Goal: Information Seeking & Learning: Find specific fact

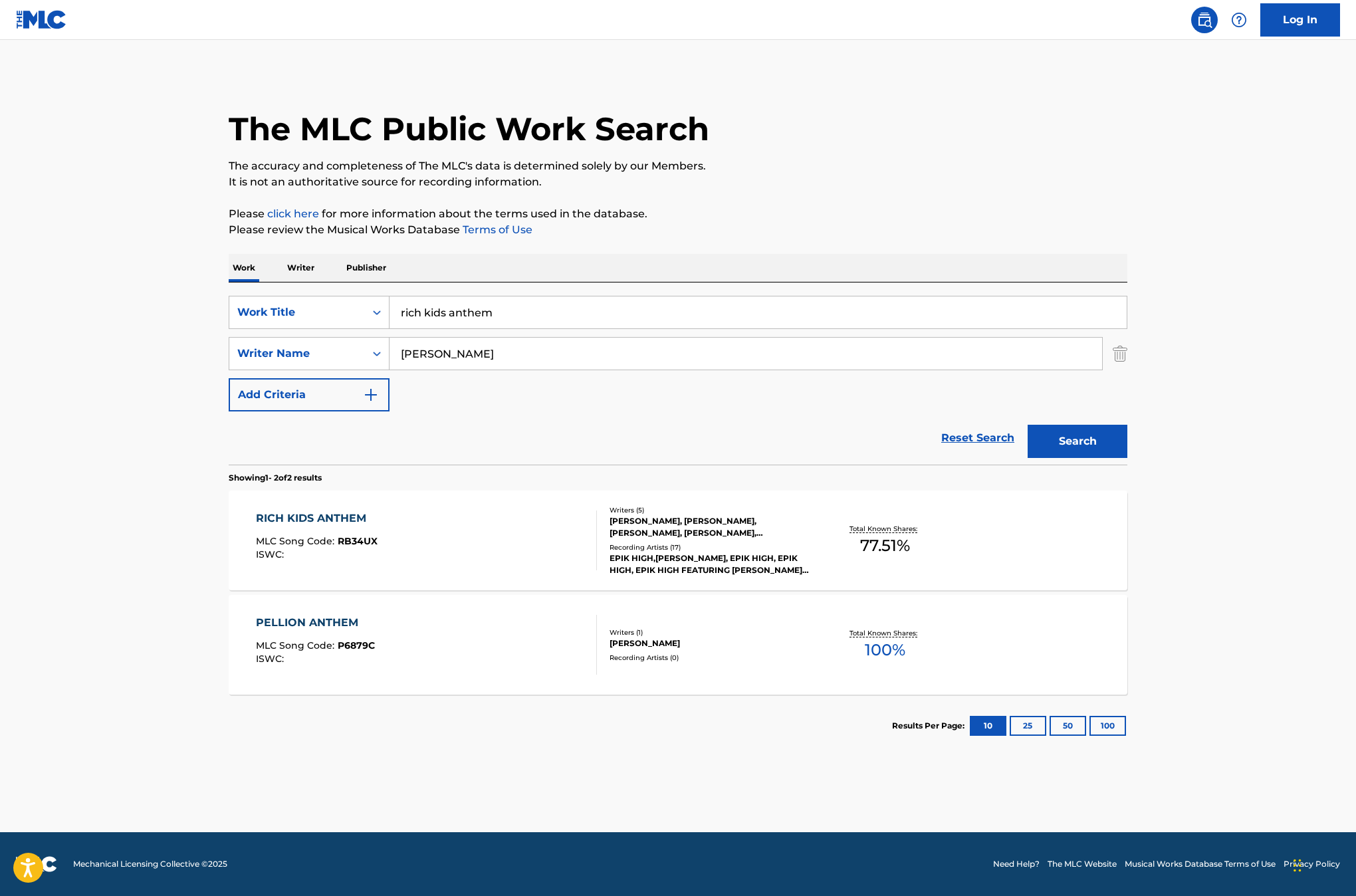
click at [392, 317] on input "rich kids anthem" at bounding box center [758, 312] width 737 height 32
click at [382, 316] on icon "Search Form" at bounding box center [377, 313] width 13 height 13
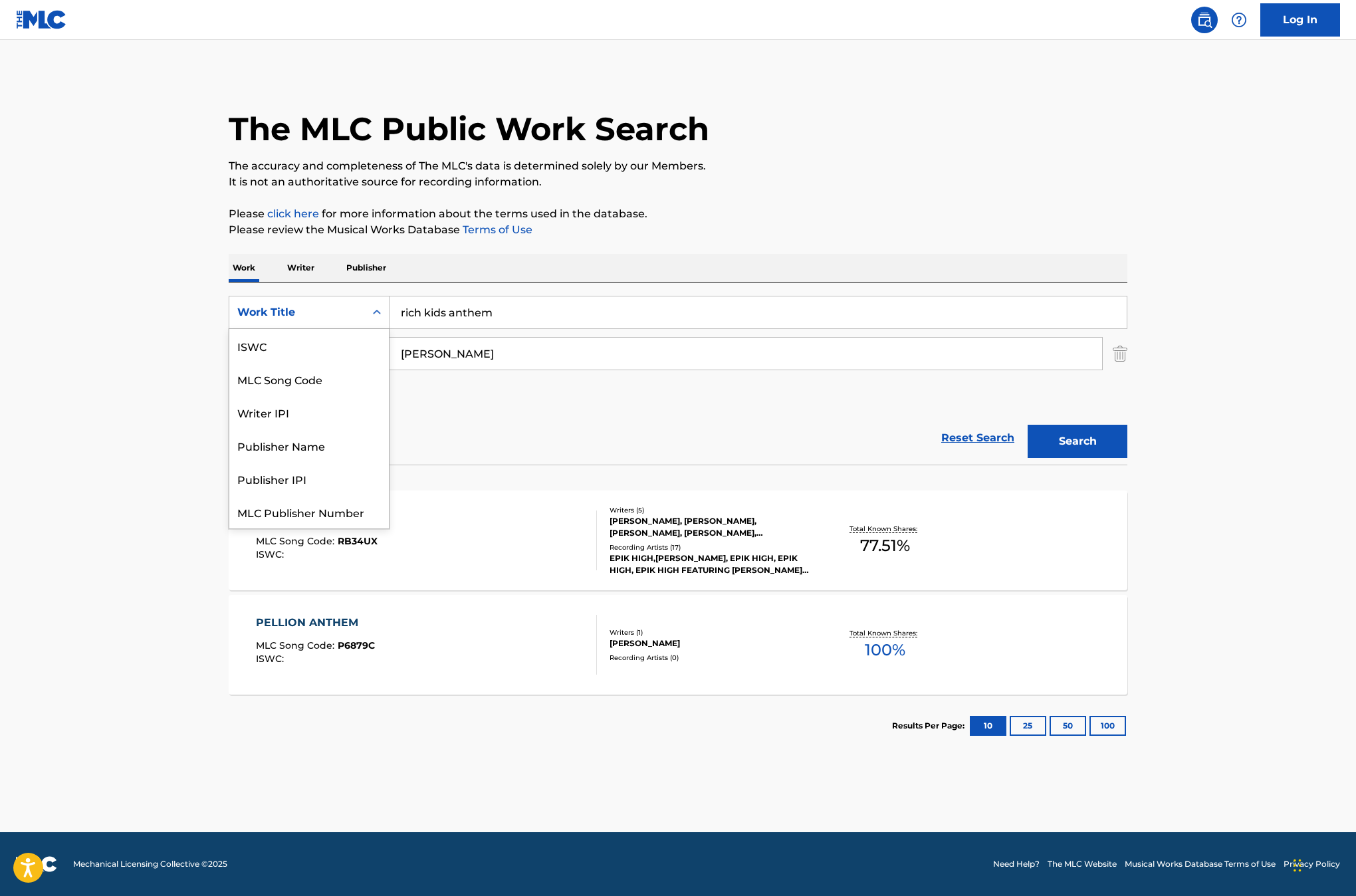
scroll to position [33, 0]
click at [362, 338] on div "MLC Song Code" at bounding box center [309, 346] width 160 height 33
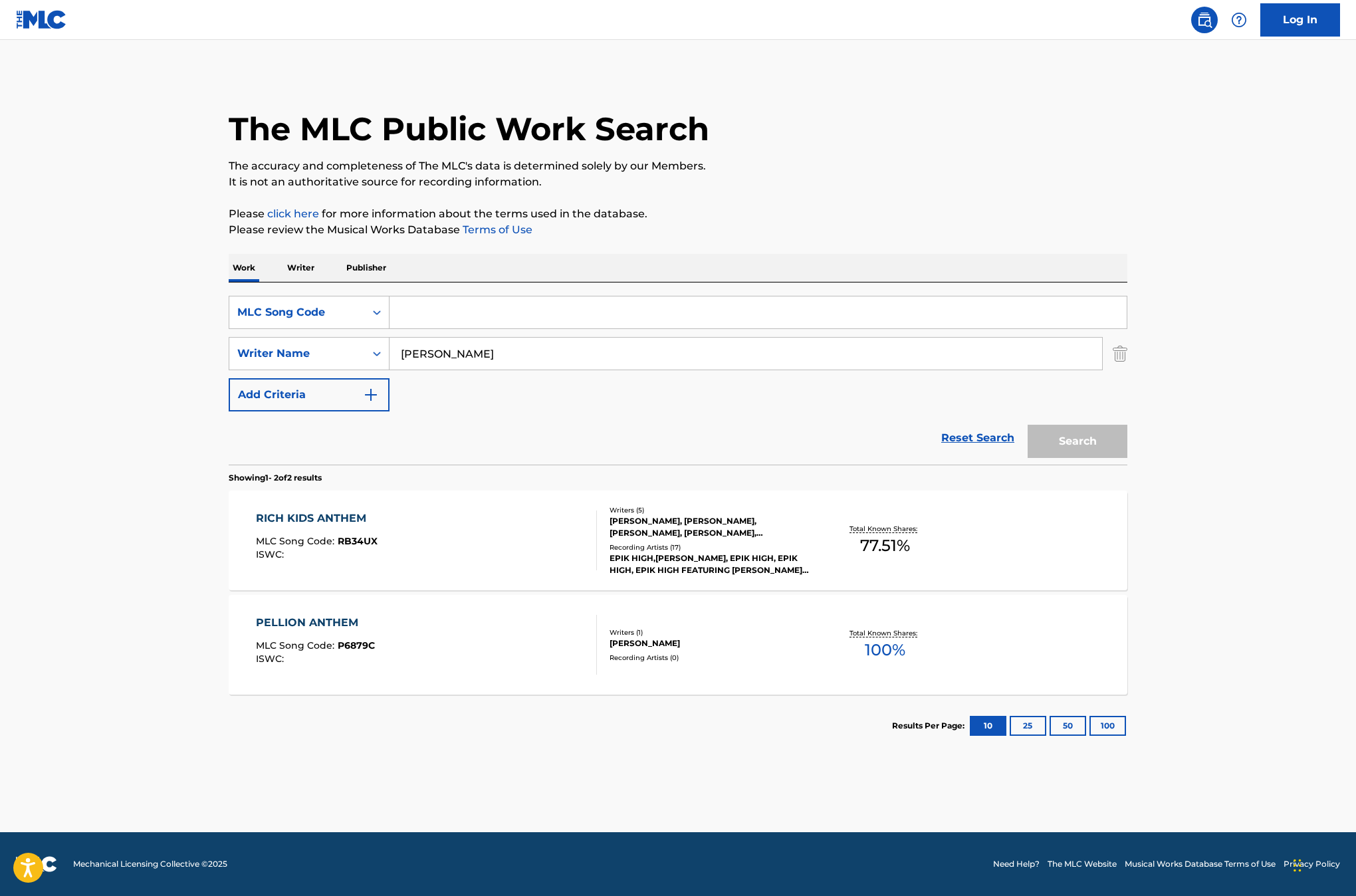
click at [447, 323] on input "Search Form" at bounding box center [758, 312] width 737 height 32
paste input "DD859G"
type input "DD859G"
drag, startPoint x: 456, startPoint y: 352, endPoint x: 353, endPoint y: 353, distance: 103.0
click at [350, 354] on div "SearchWithCriteria01047bba-ea50-493c-90cd-ce3a38f4583c Writer Name [PERSON_NAME]" at bounding box center [677, 353] width 898 height 33
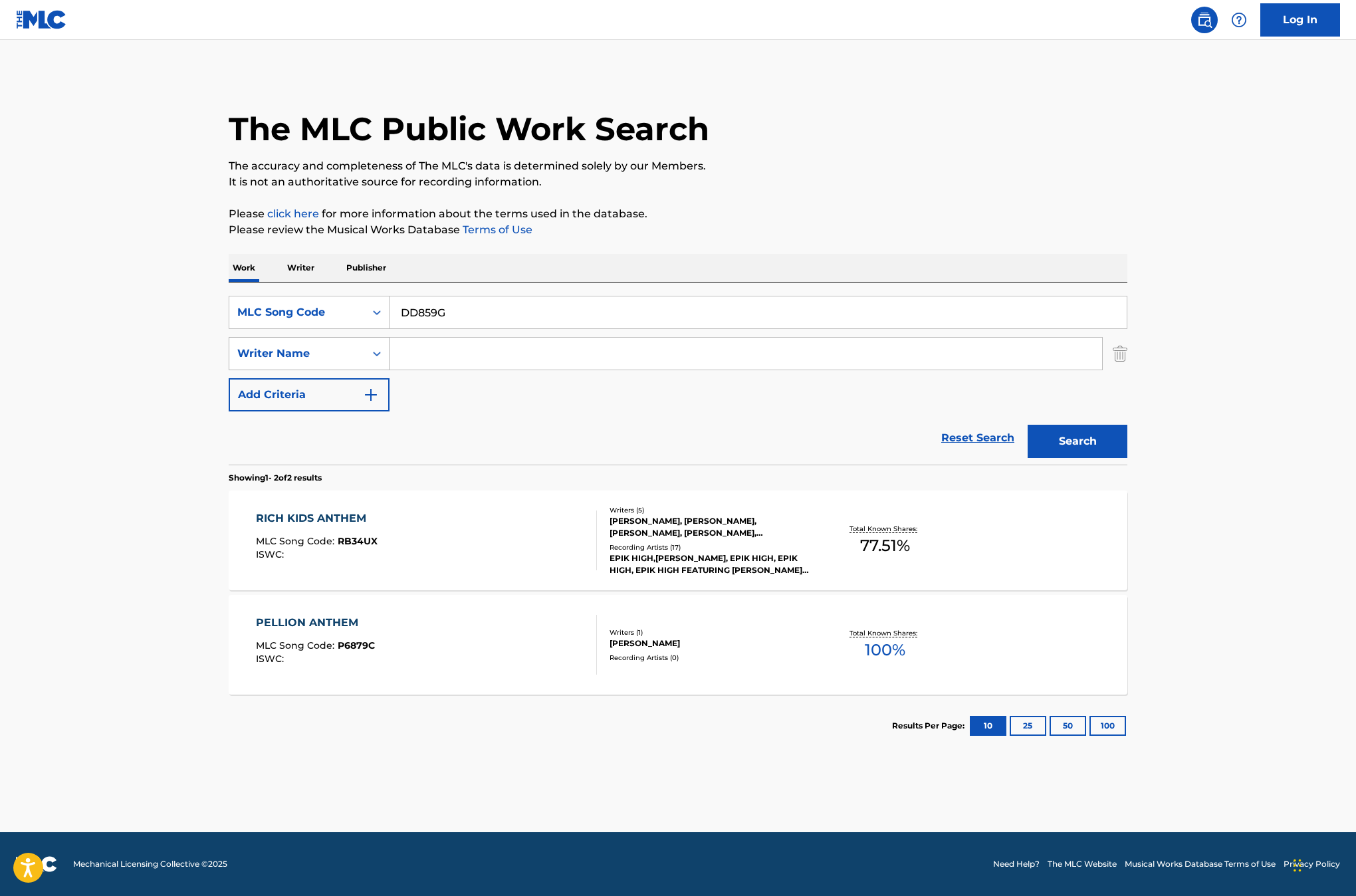
click at [1028, 424] on button "Search" at bounding box center [1077, 441] width 100 height 33
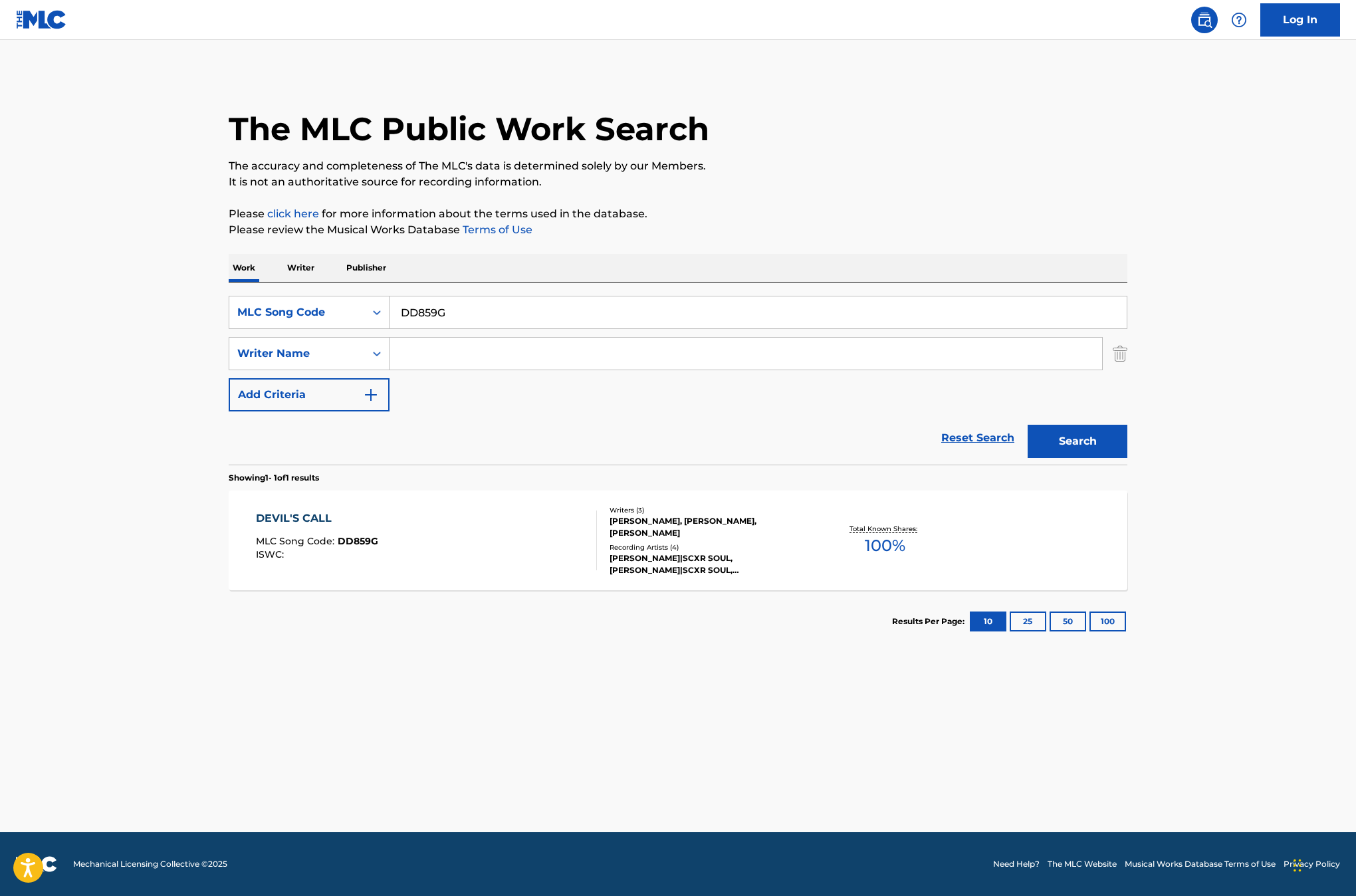
click at [441, 553] on div "DEVIL'S CALL MLC Song Code : DD859G ISWC :" at bounding box center [427, 540] width 342 height 60
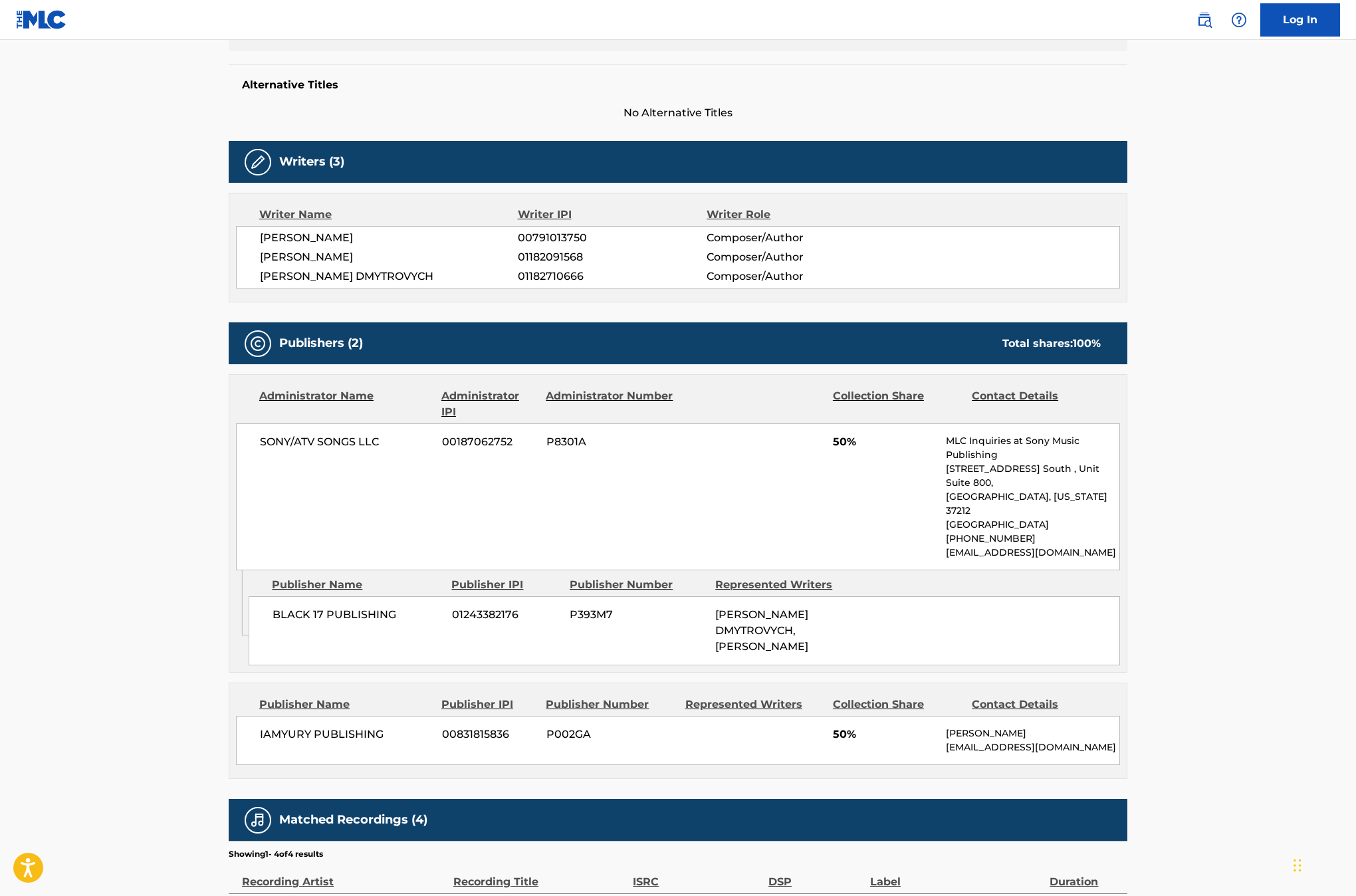
scroll to position [323, 0]
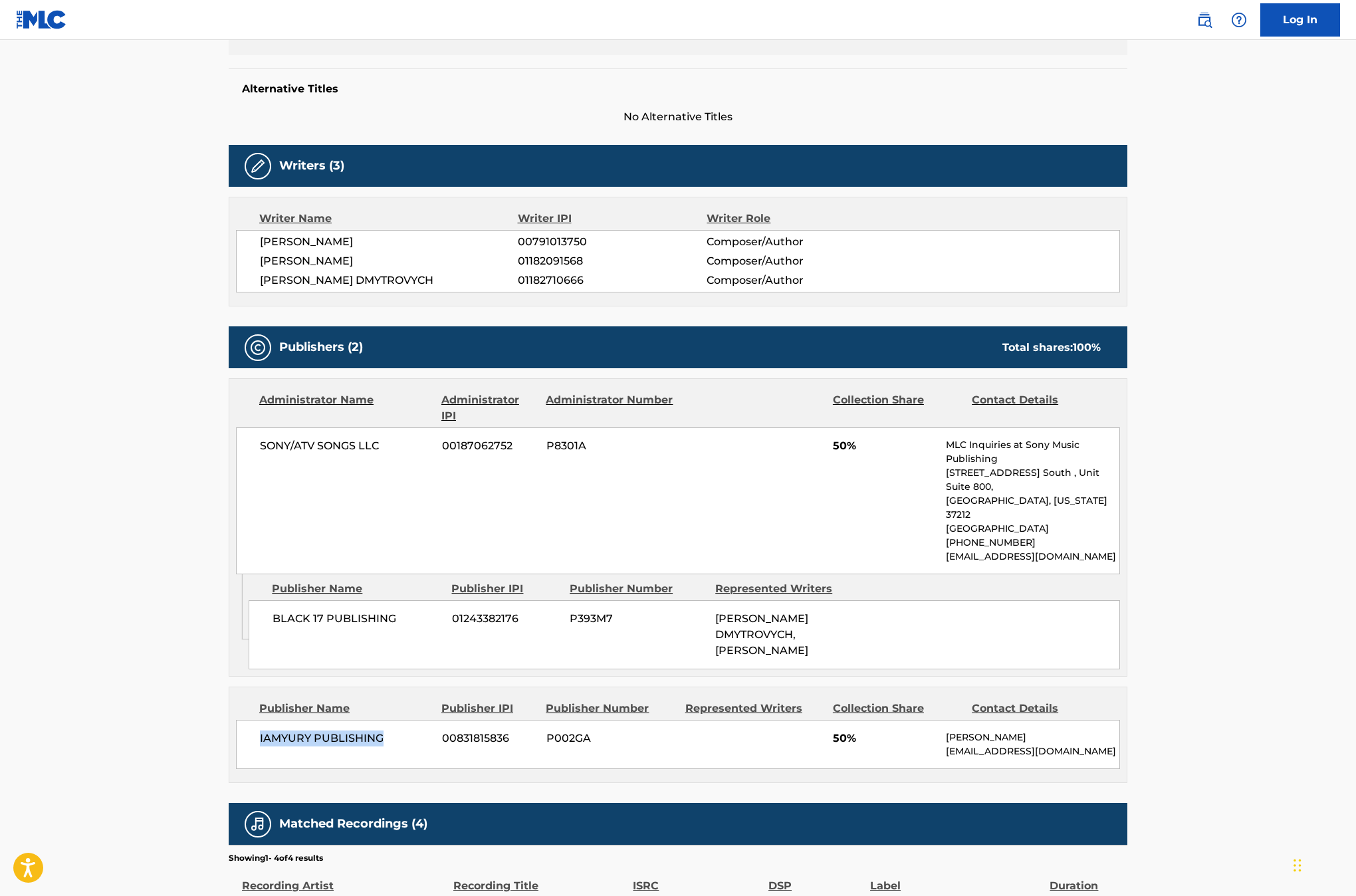
drag, startPoint x: 381, startPoint y: 713, endPoint x: 260, endPoint y: 719, distance: 121.1
click at [260, 730] on span "IAMYURY PUBLISHING" at bounding box center [346, 739] width 172 height 16
copy span "IAMYURY PUBLISHING"
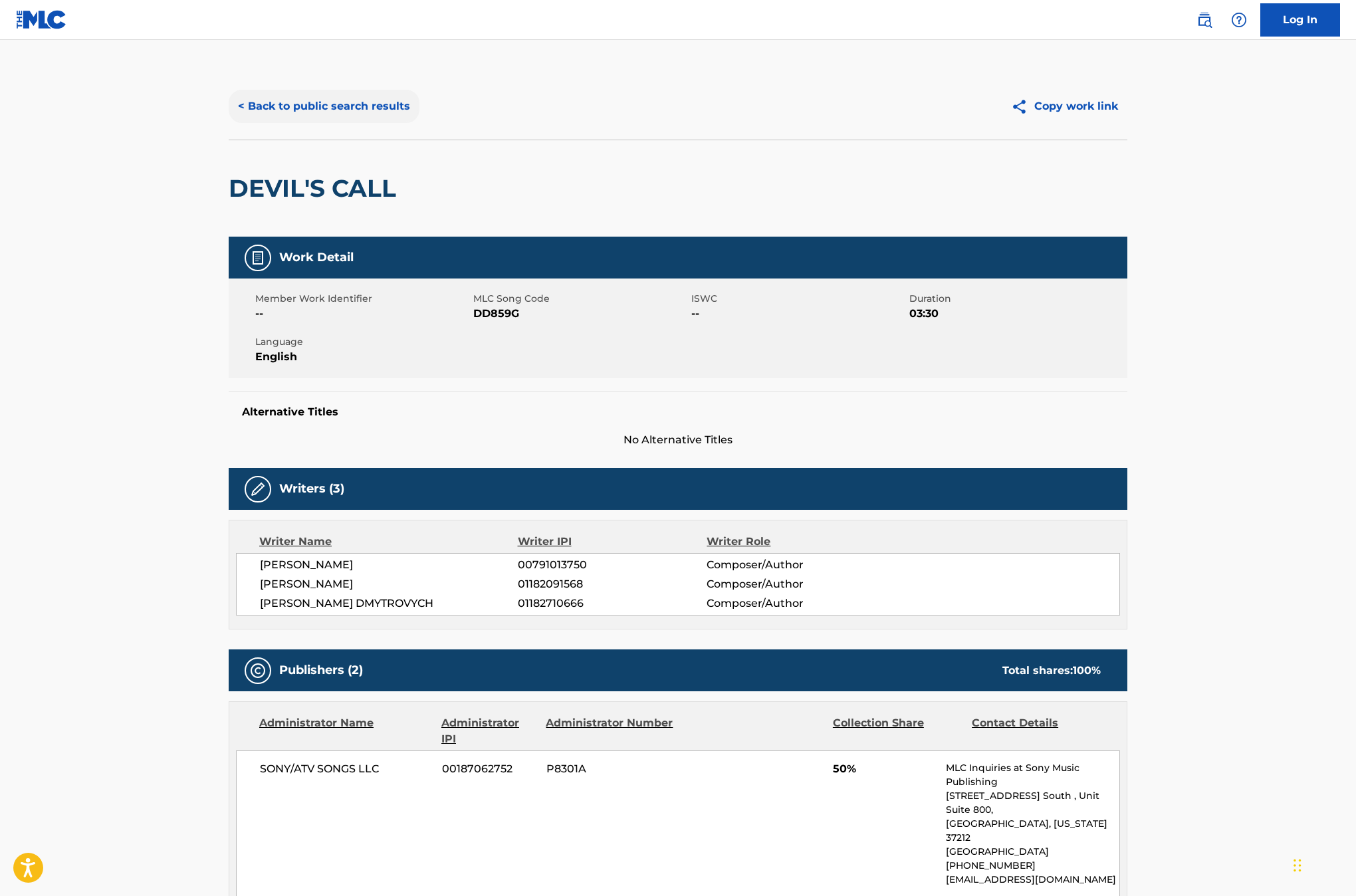
click at [387, 111] on button "< Back to public search results" at bounding box center [324, 106] width 191 height 33
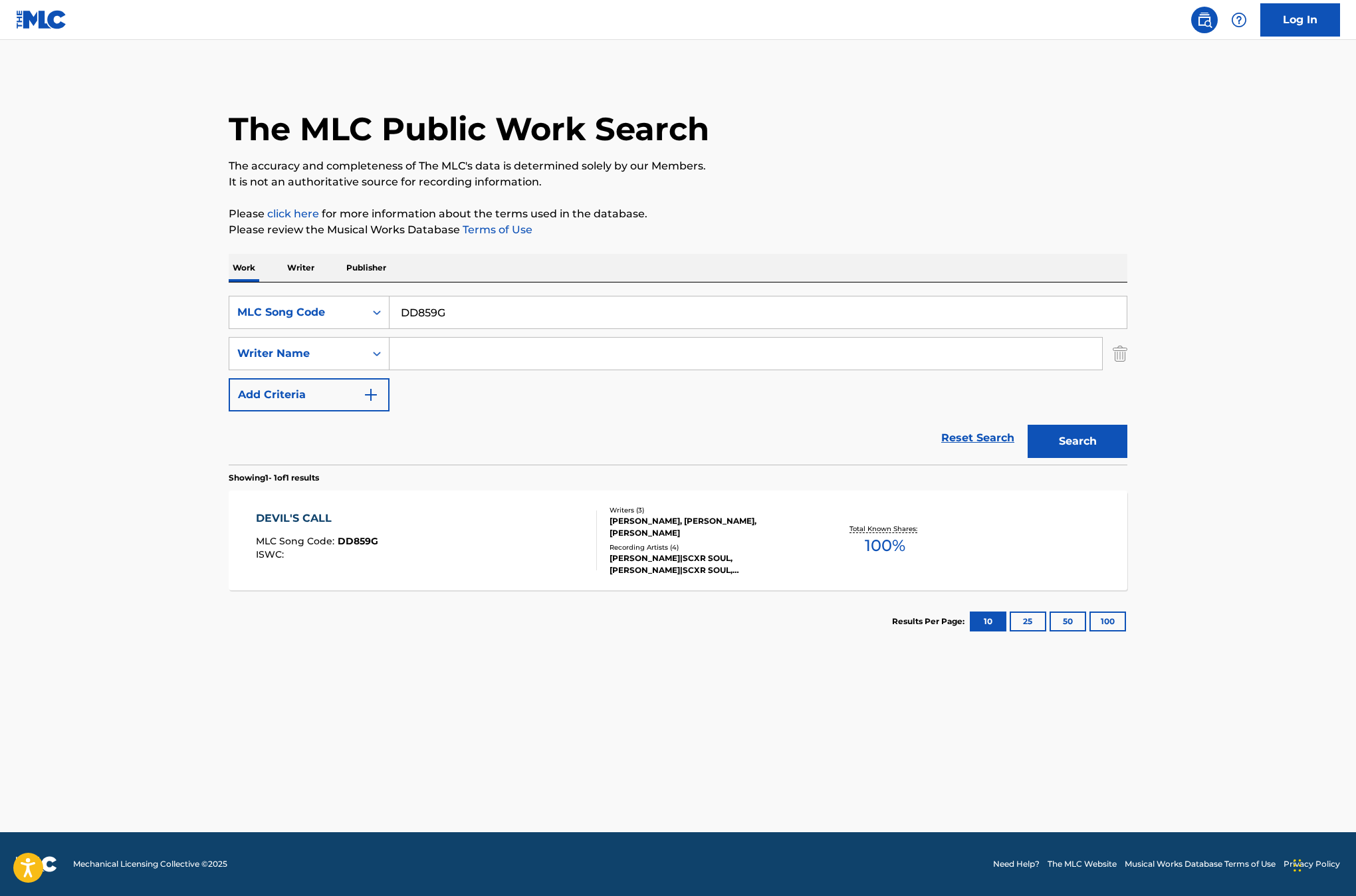
click at [368, 271] on p "Publisher" at bounding box center [366, 268] width 48 height 28
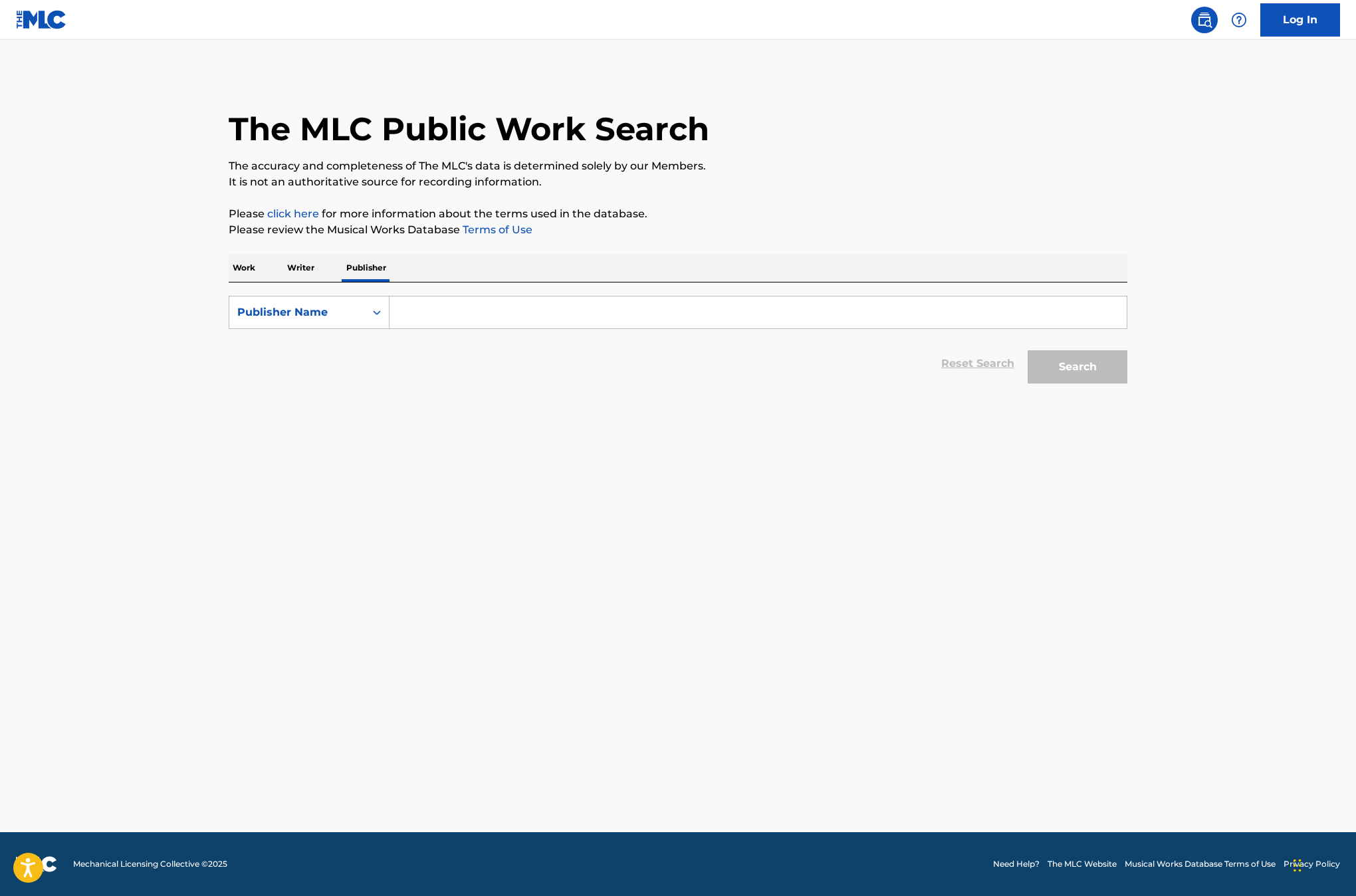
click at [401, 314] on input "Search Form" at bounding box center [758, 312] width 737 height 32
paste input "IAMYURY PUBLISHING"
type input "IAMYURY PUBLISHING"
click at [1089, 377] on button "Search" at bounding box center [1077, 367] width 100 height 33
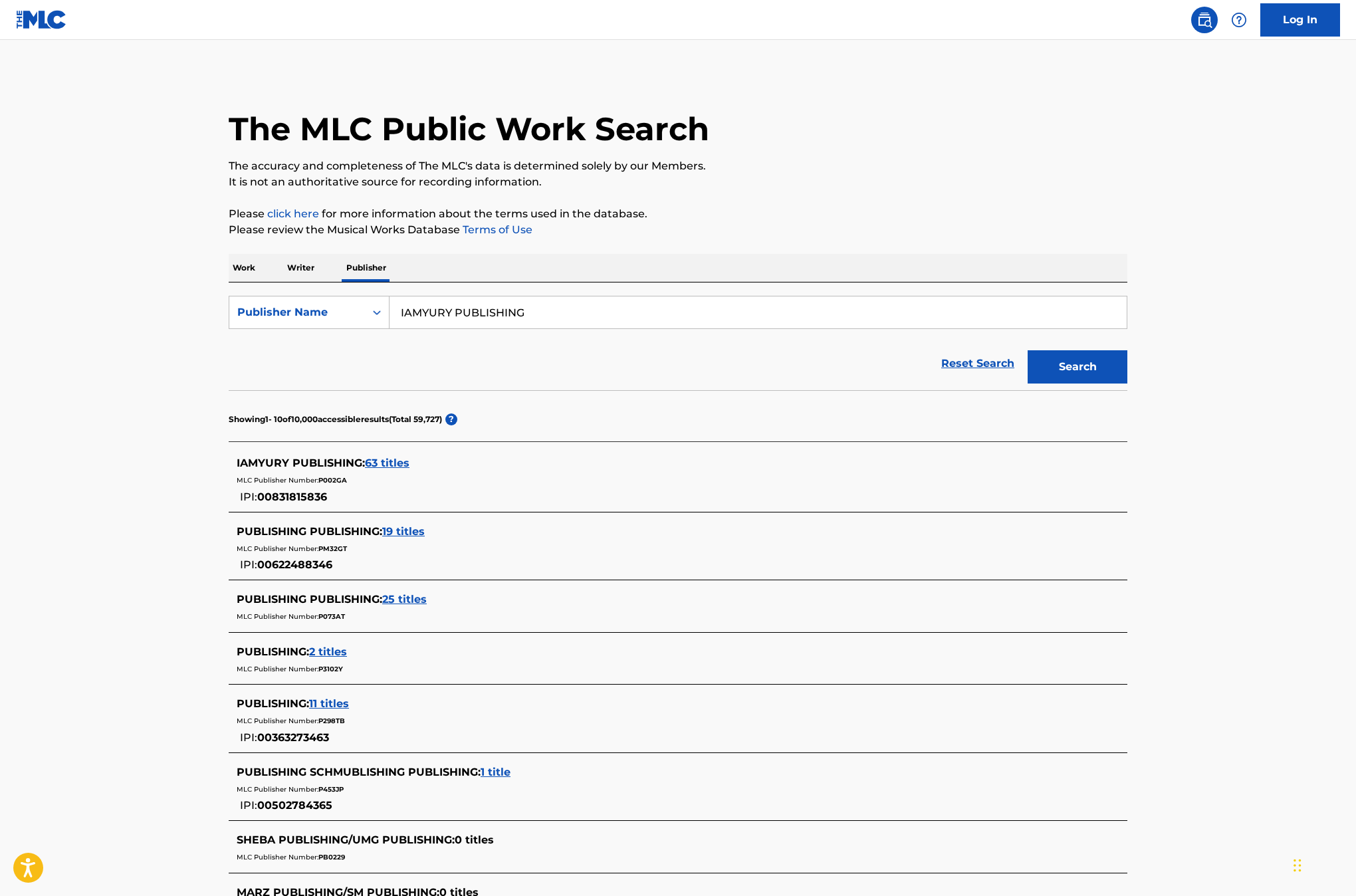
click at [404, 462] on span "63 titles" at bounding box center [387, 463] width 44 height 13
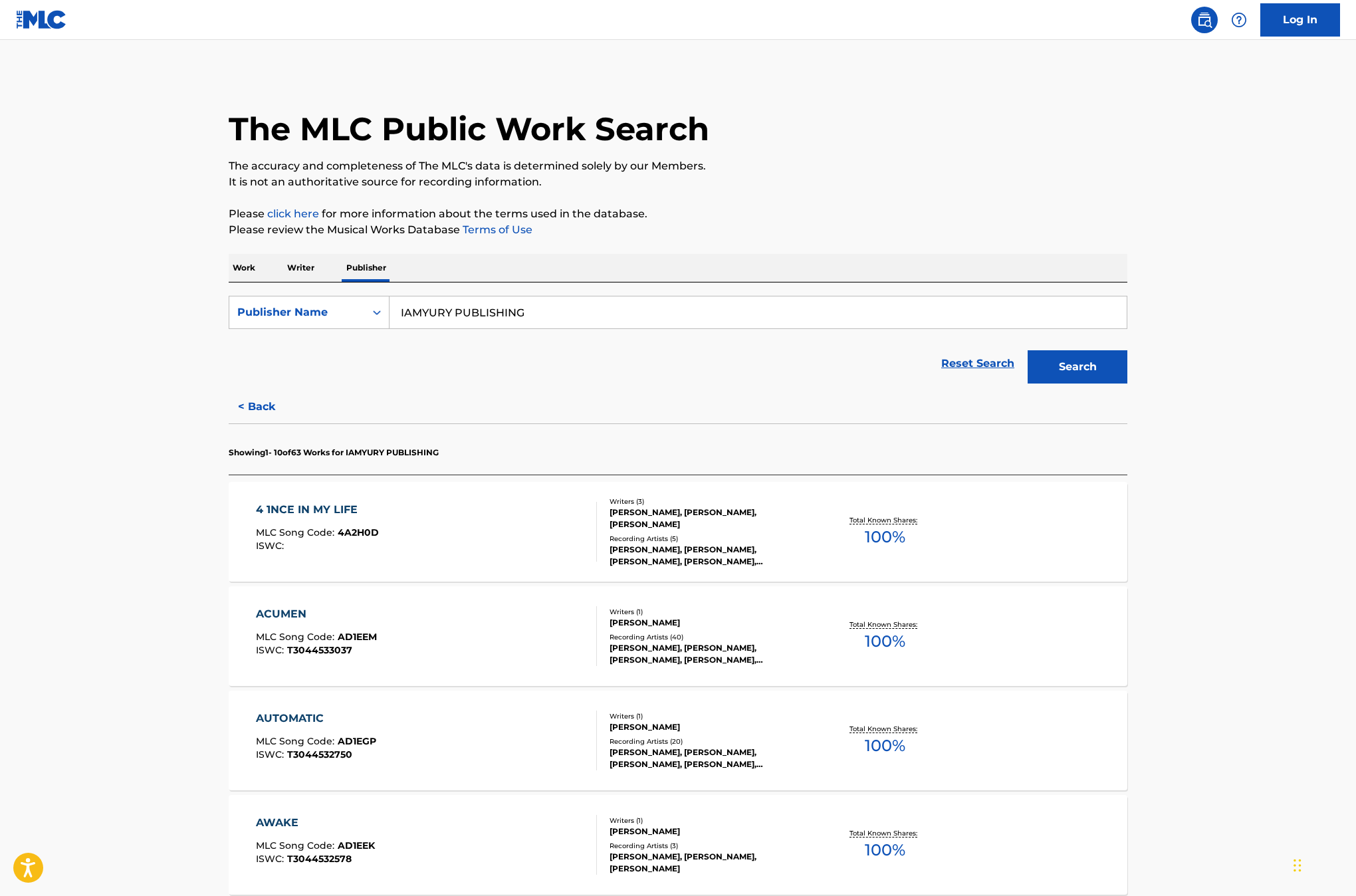
click at [564, 546] on div "4 1NCE IN MY LIFE MLC Song Code : 4A2H0D ISWC :" at bounding box center [427, 532] width 342 height 60
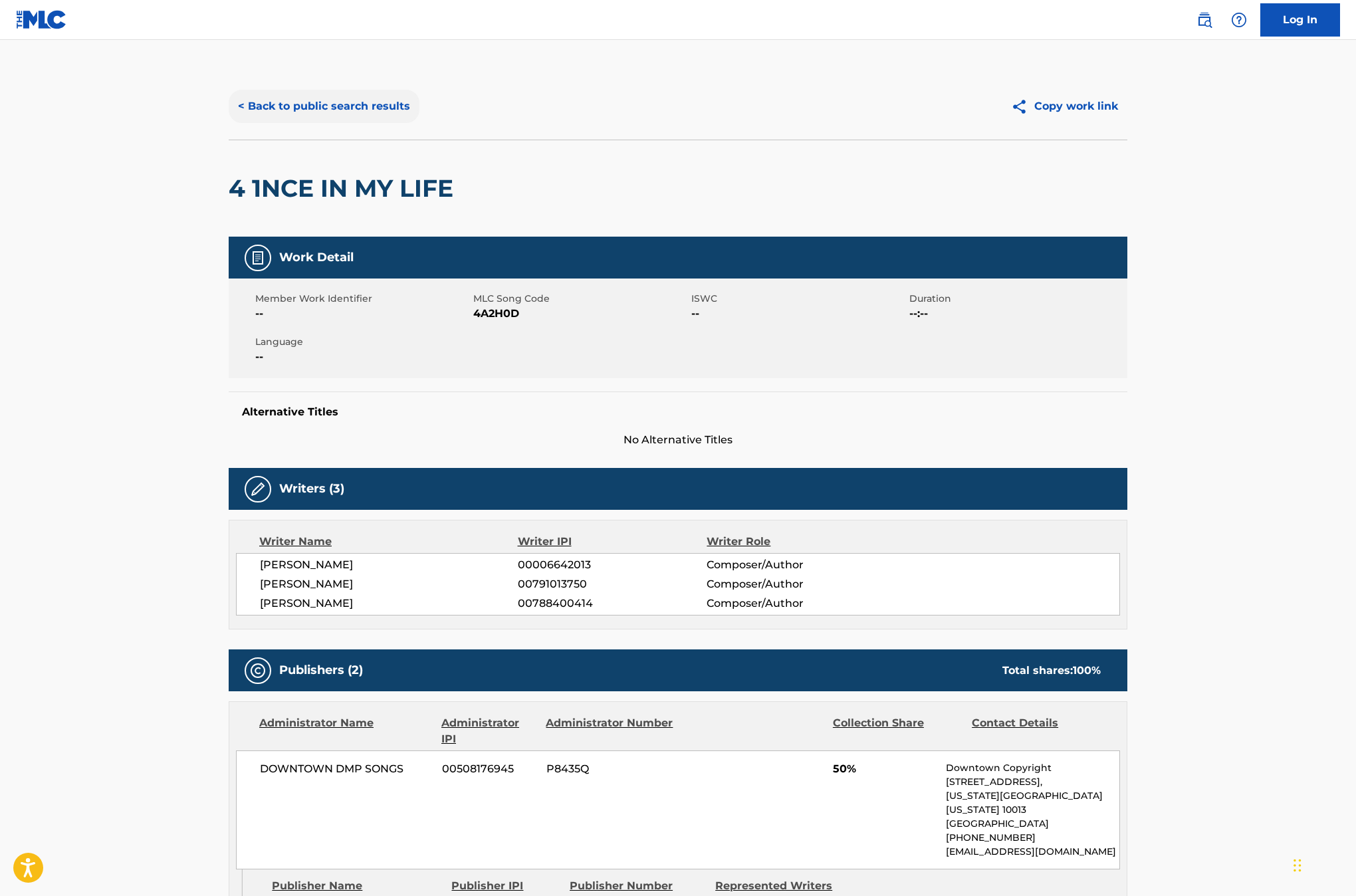
click at [376, 121] on button "< Back to public search results" at bounding box center [324, 106] width 191 height 33
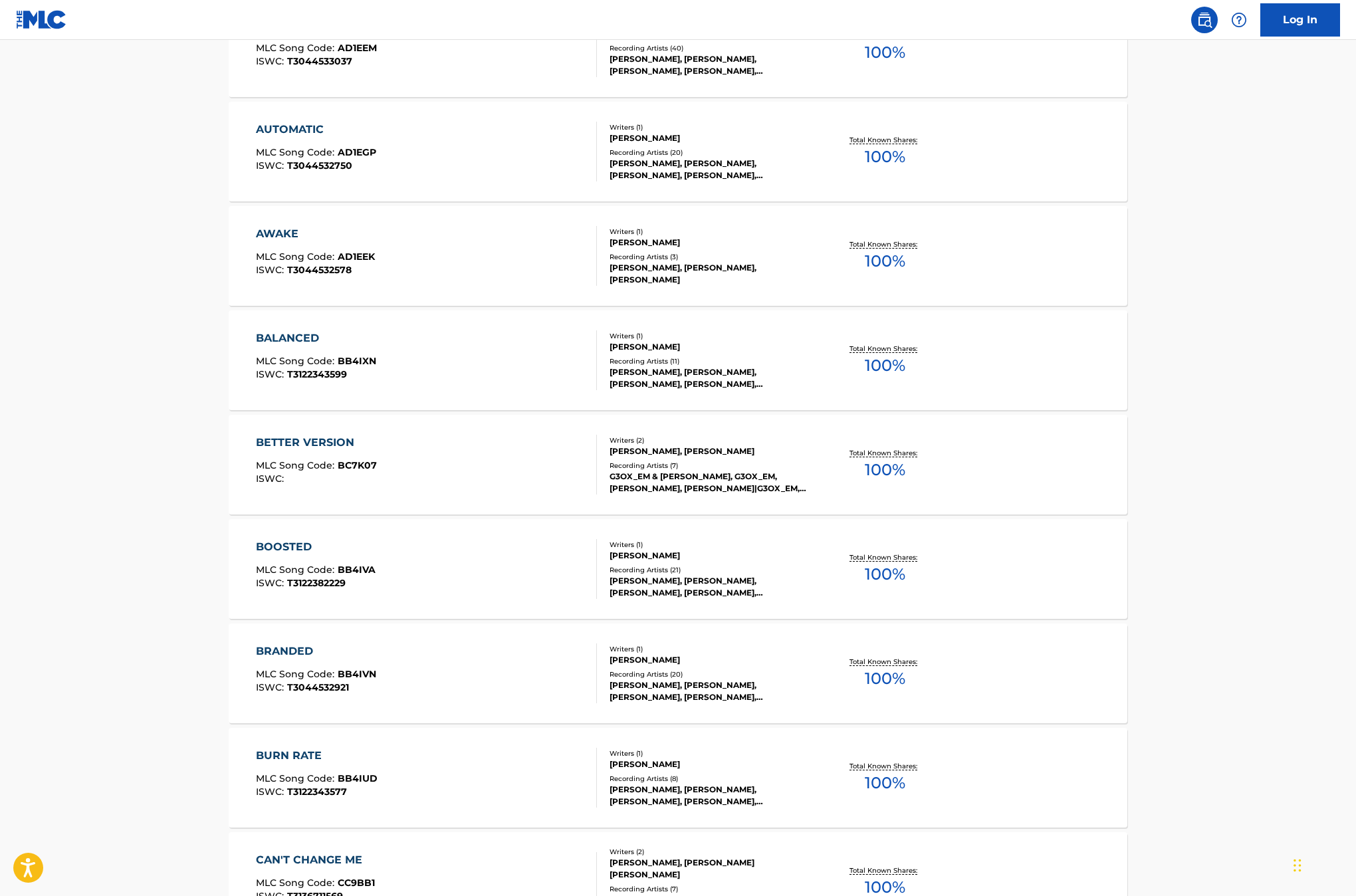
scroll to position [786, 0]
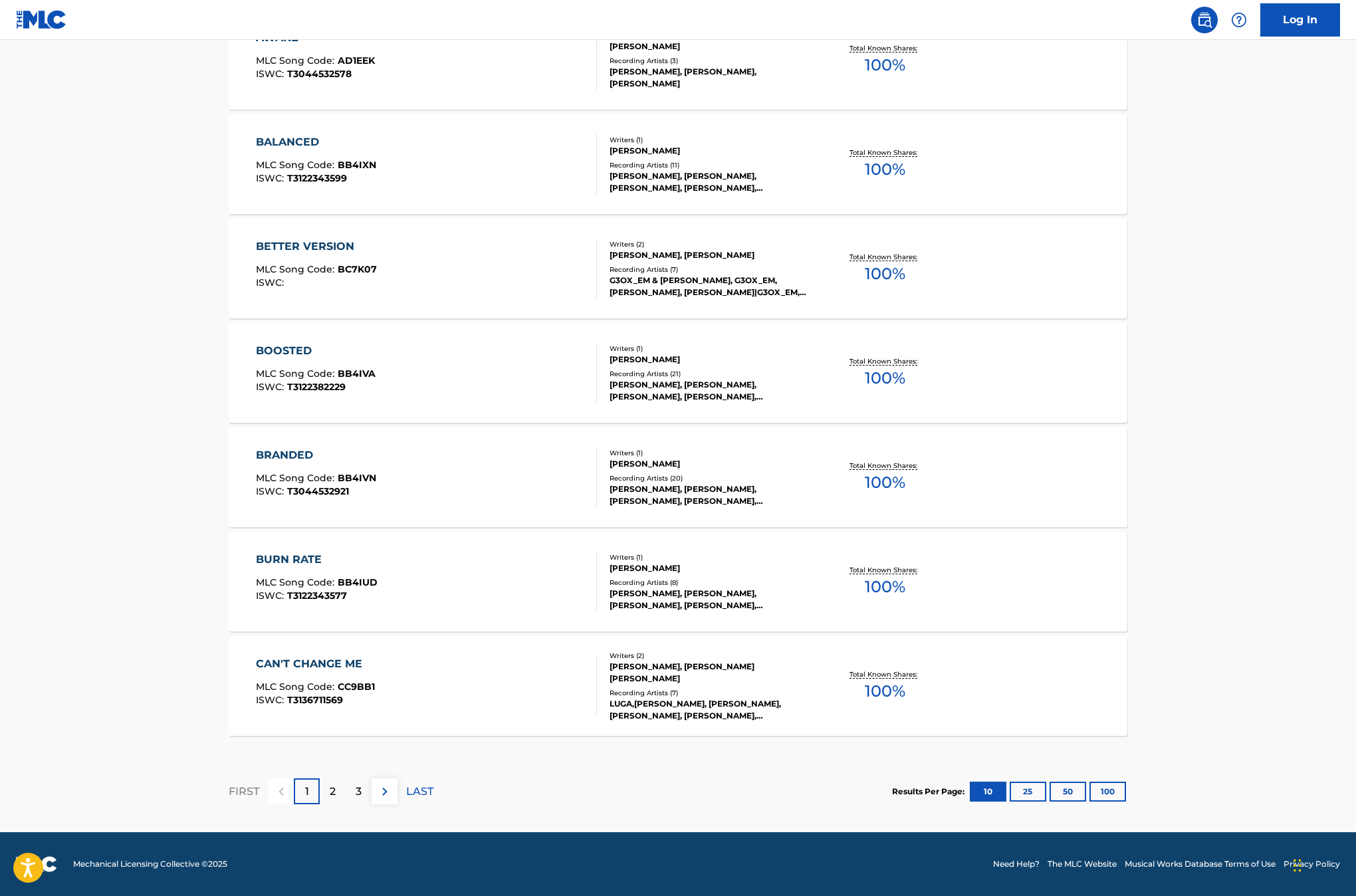
click at [536, 497] on div "BRANDED MLC Song Code : BB4IVN ISWC : T3044532921" at bounding box center [427, 477] width 342 height 60
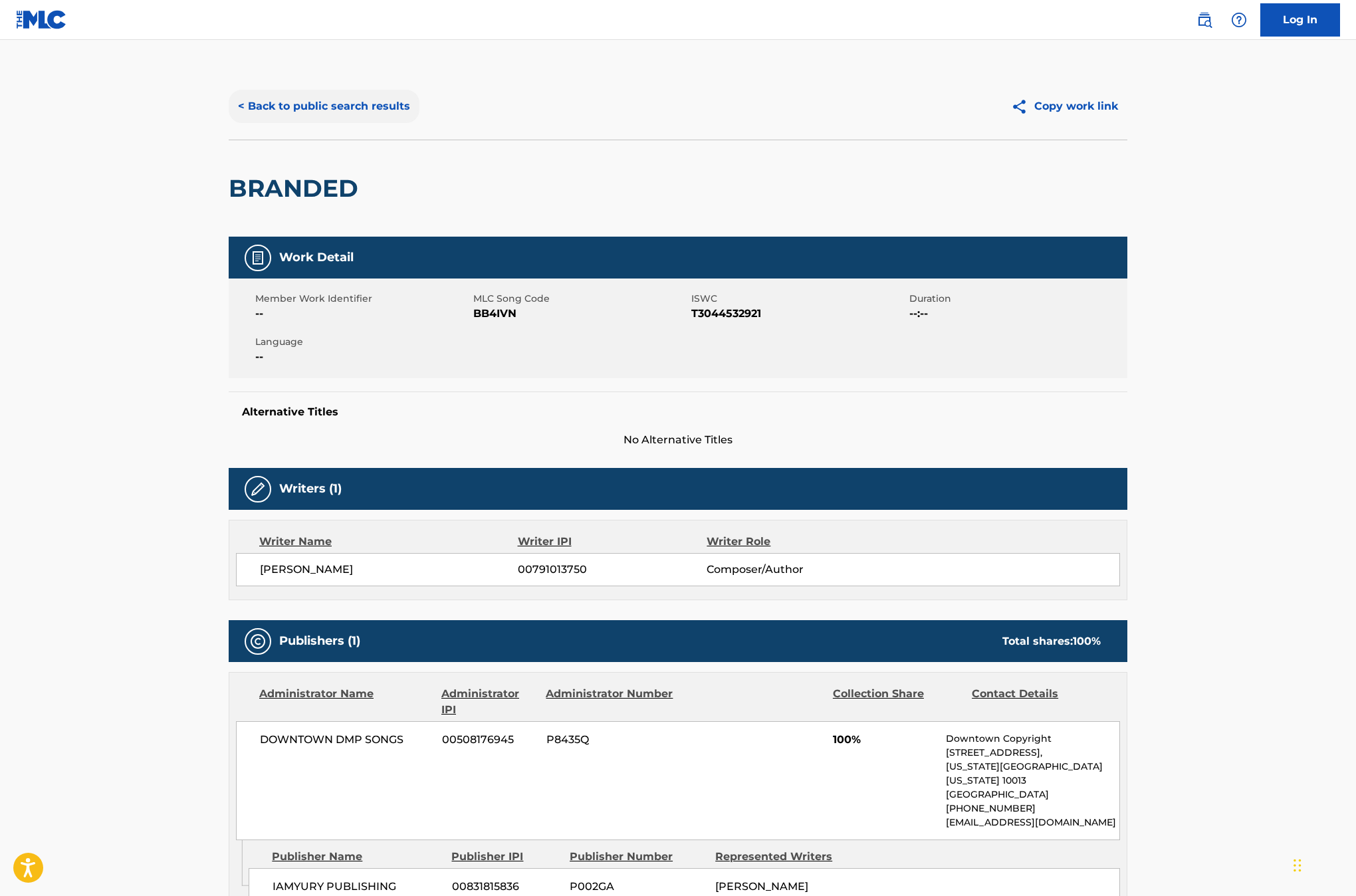
click at [352, 113] on button "< Back to public search results" at bounding box center [324, 106] width 191 height 33
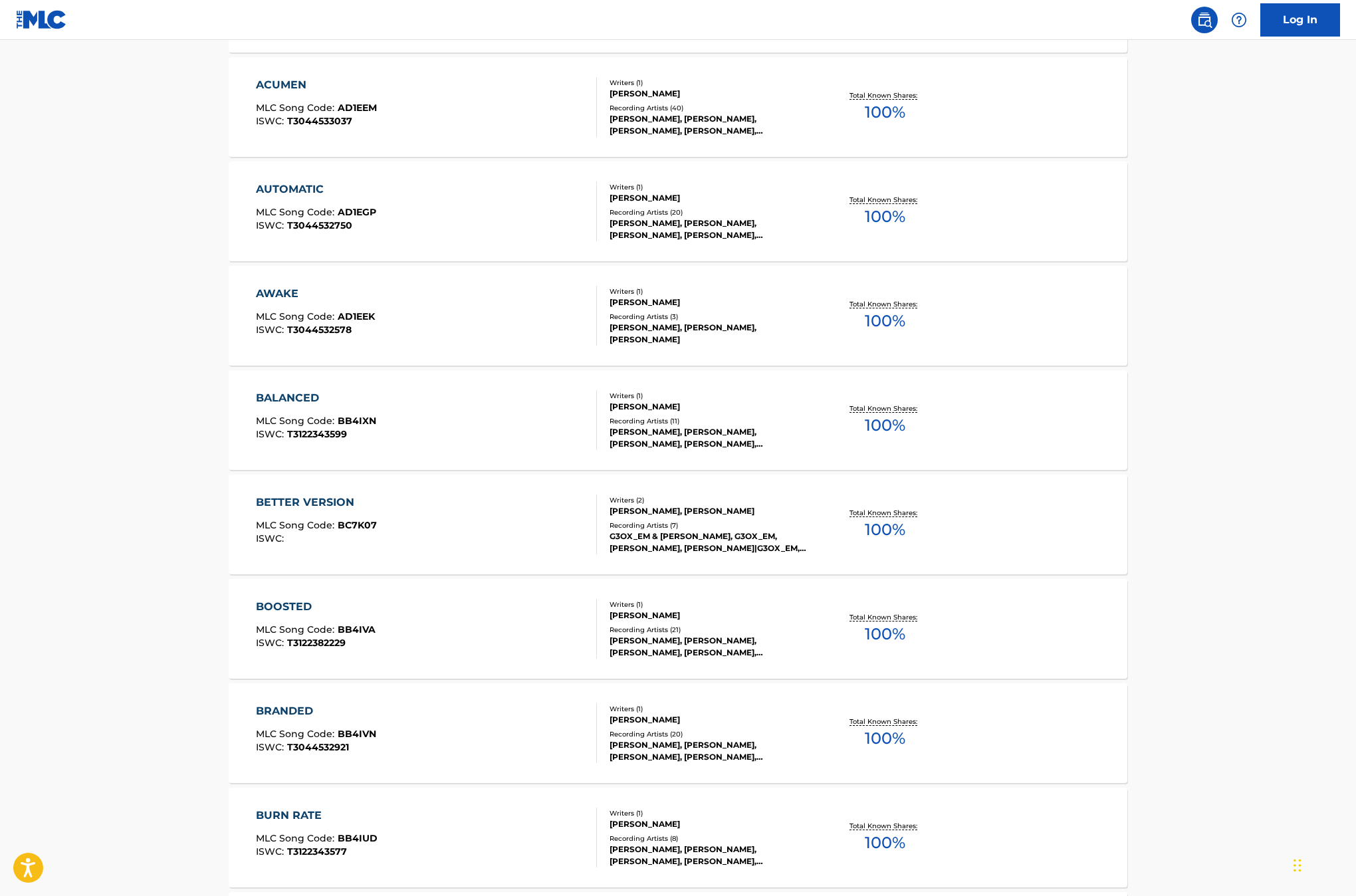
scroll to position [786, 0]
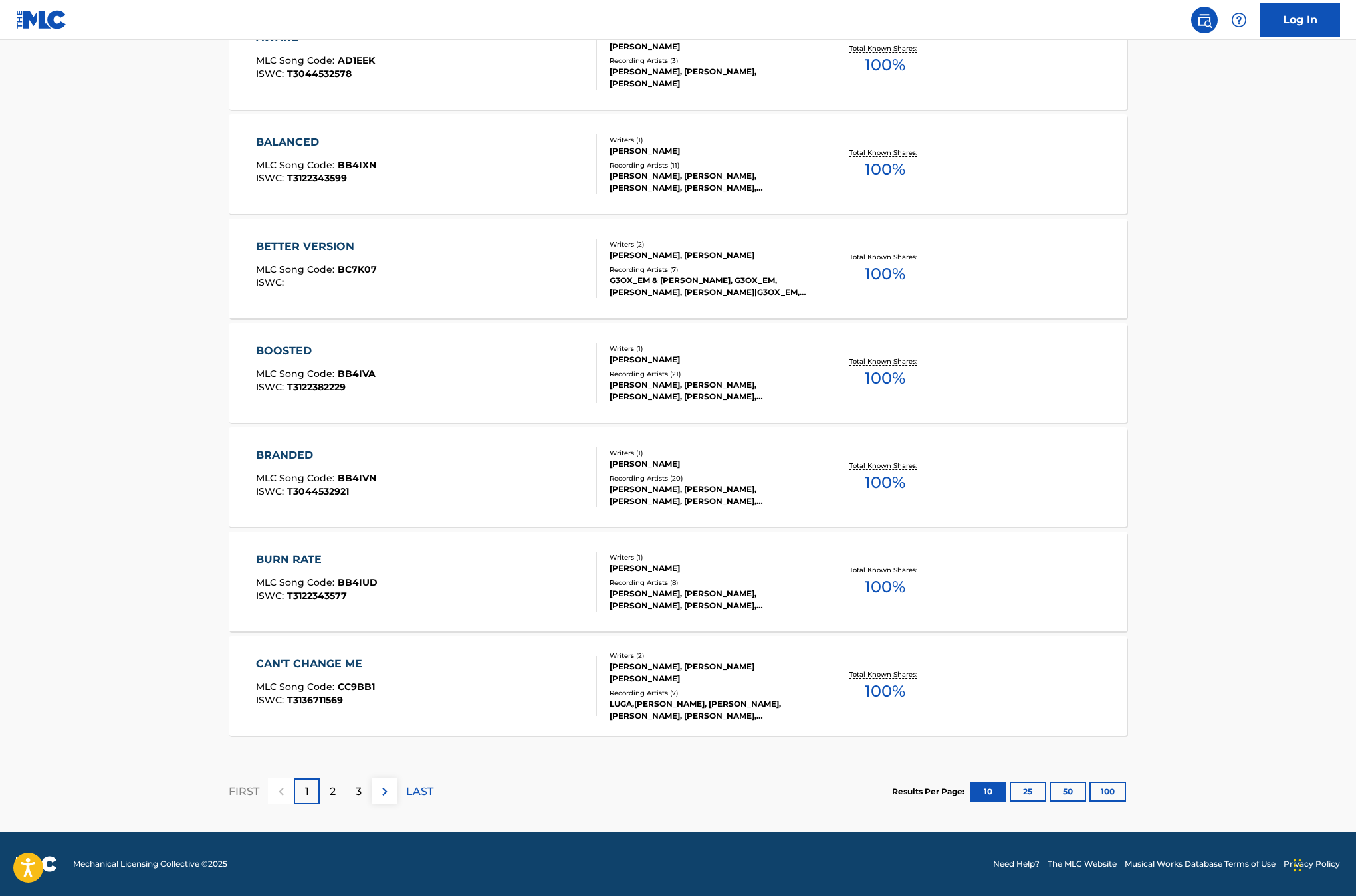
click at [490, 662] on div "CAN'T CHANGE ME MLC Song Code : CC9BB1 ISWC : T3136711569" at bounding box center [427, 685] width 342 height 60
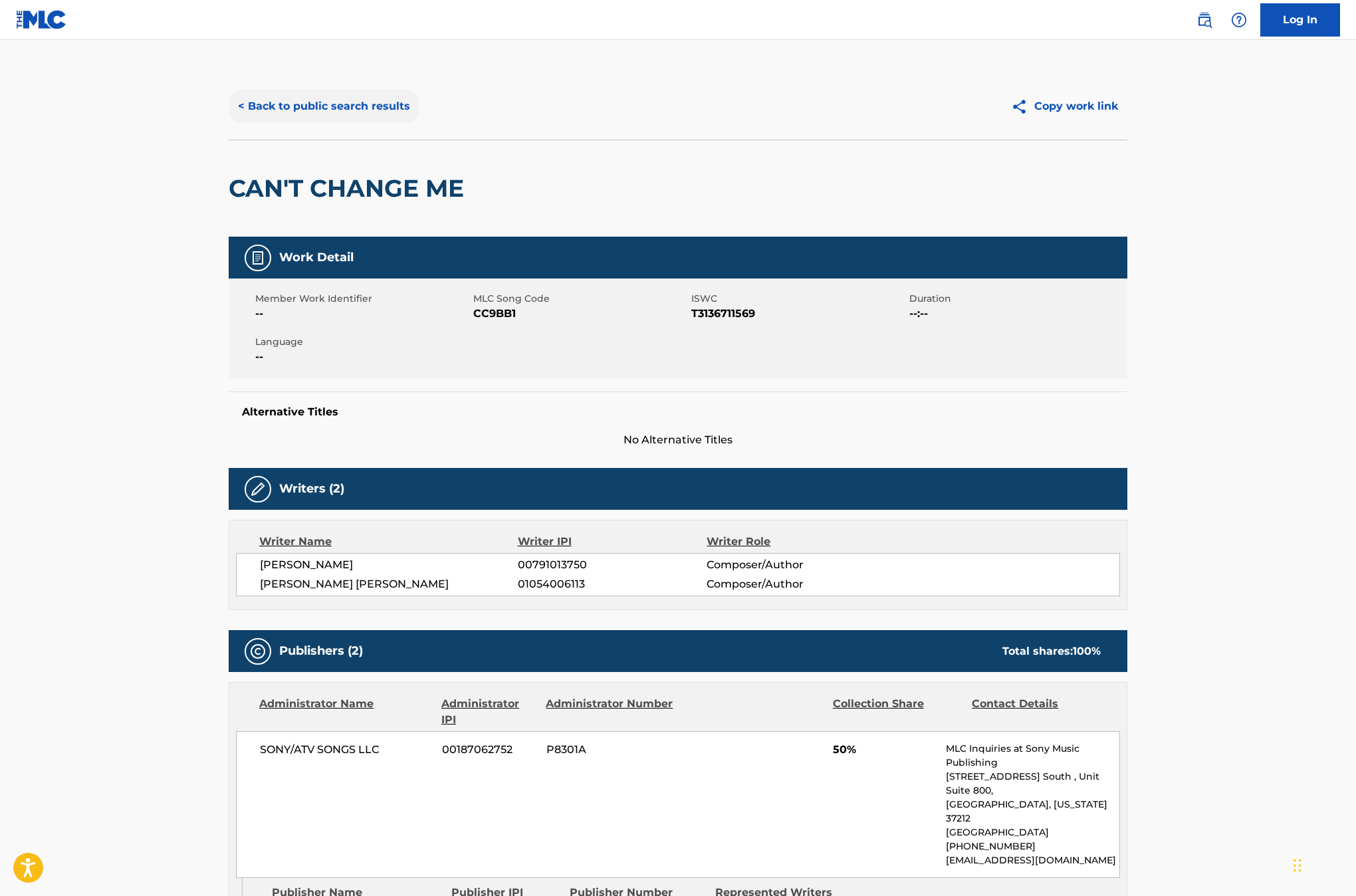
click at [309, 112] on button "< Back to public search results" at bounding box center [324, 106] width 191 height 33
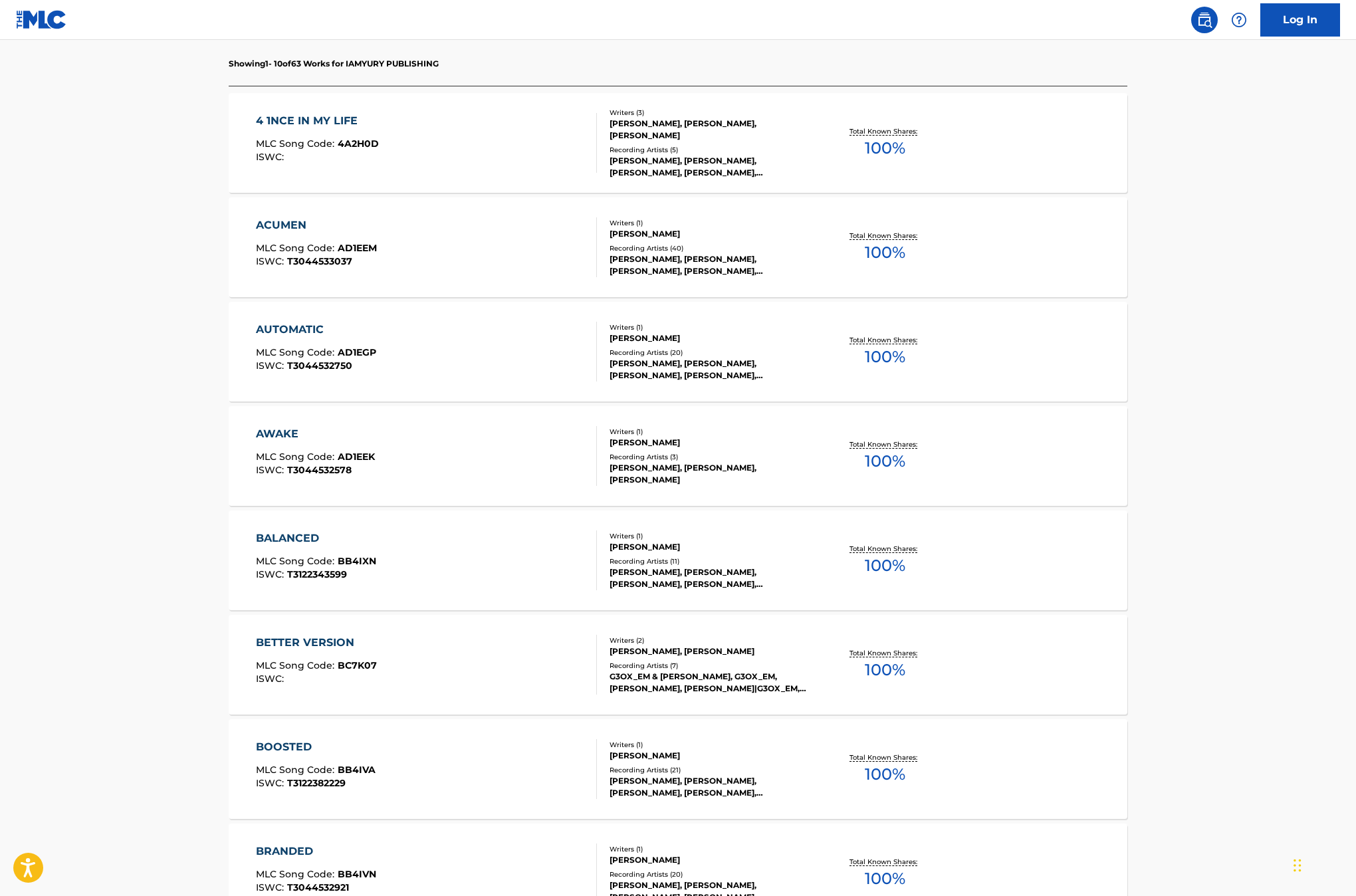
scroll to position [786, 0]
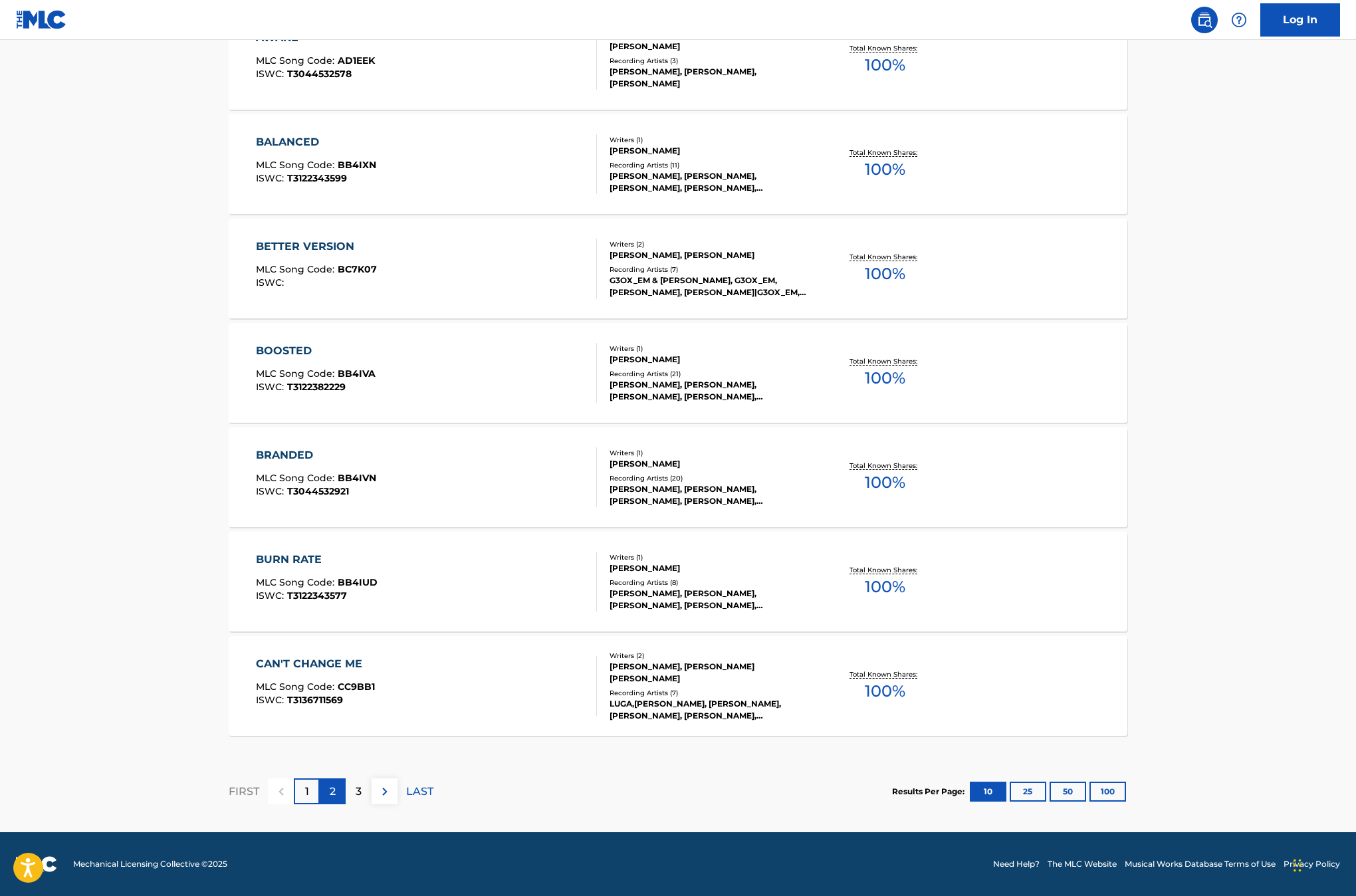
click at [333, 794] on p "2" at bounding box center [333, 792] width 6 height 16
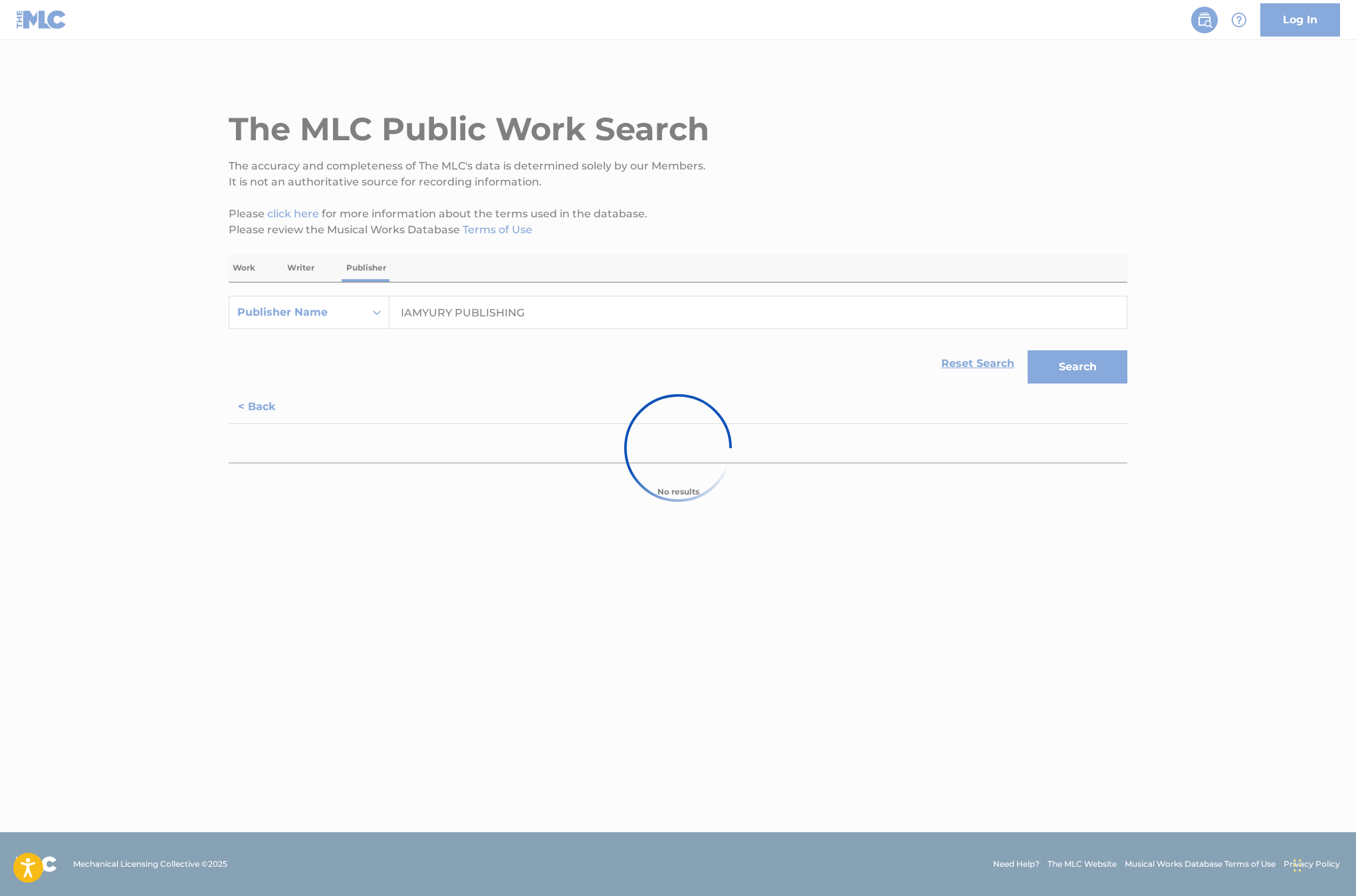
scroll to position [0, 0]
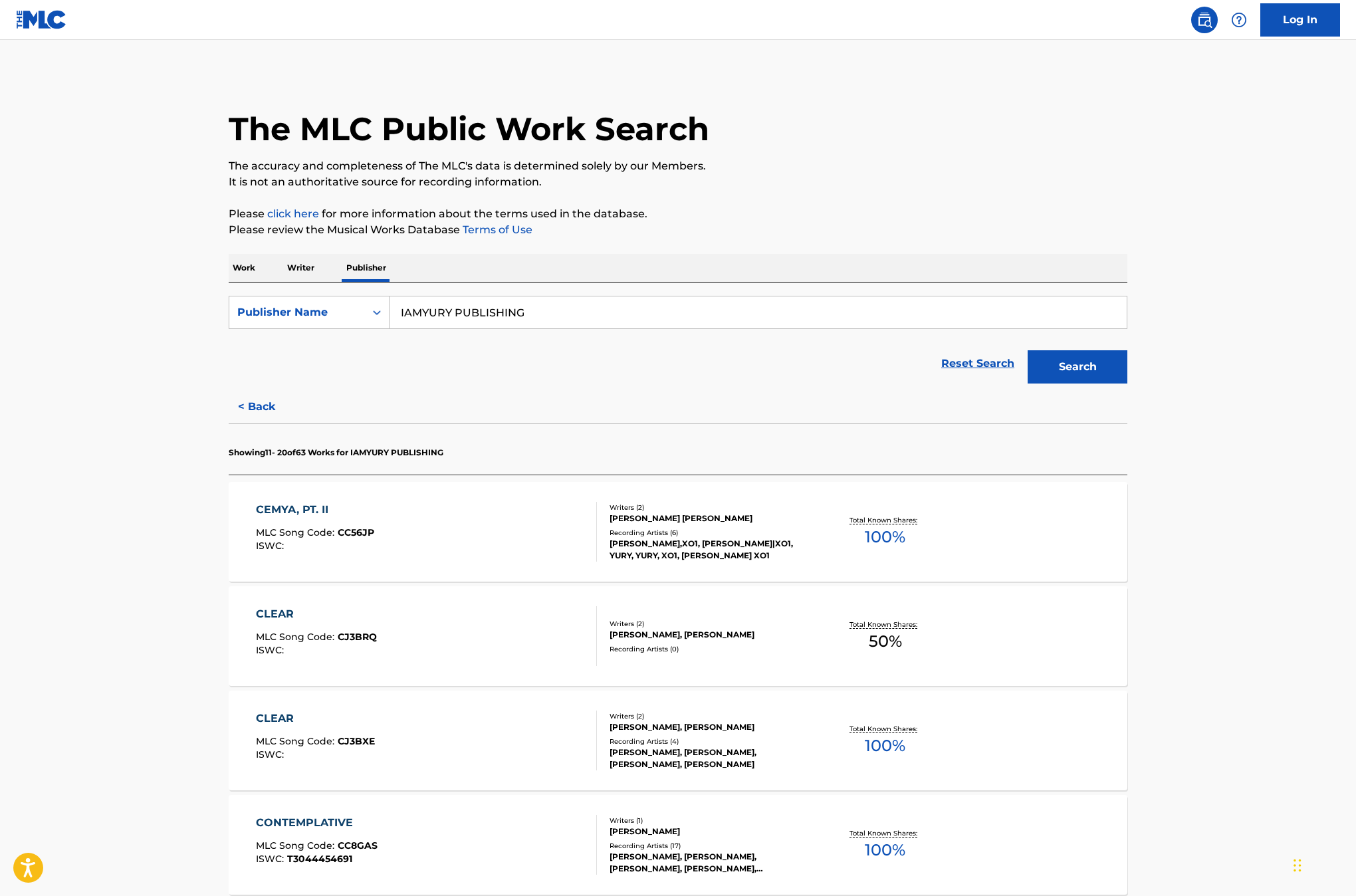
click at [494, 503] on div "CEMYA, PT. II MLC Song Code : CC56JP ISWC :" at bounding box center [427, 532] width 342 height 60
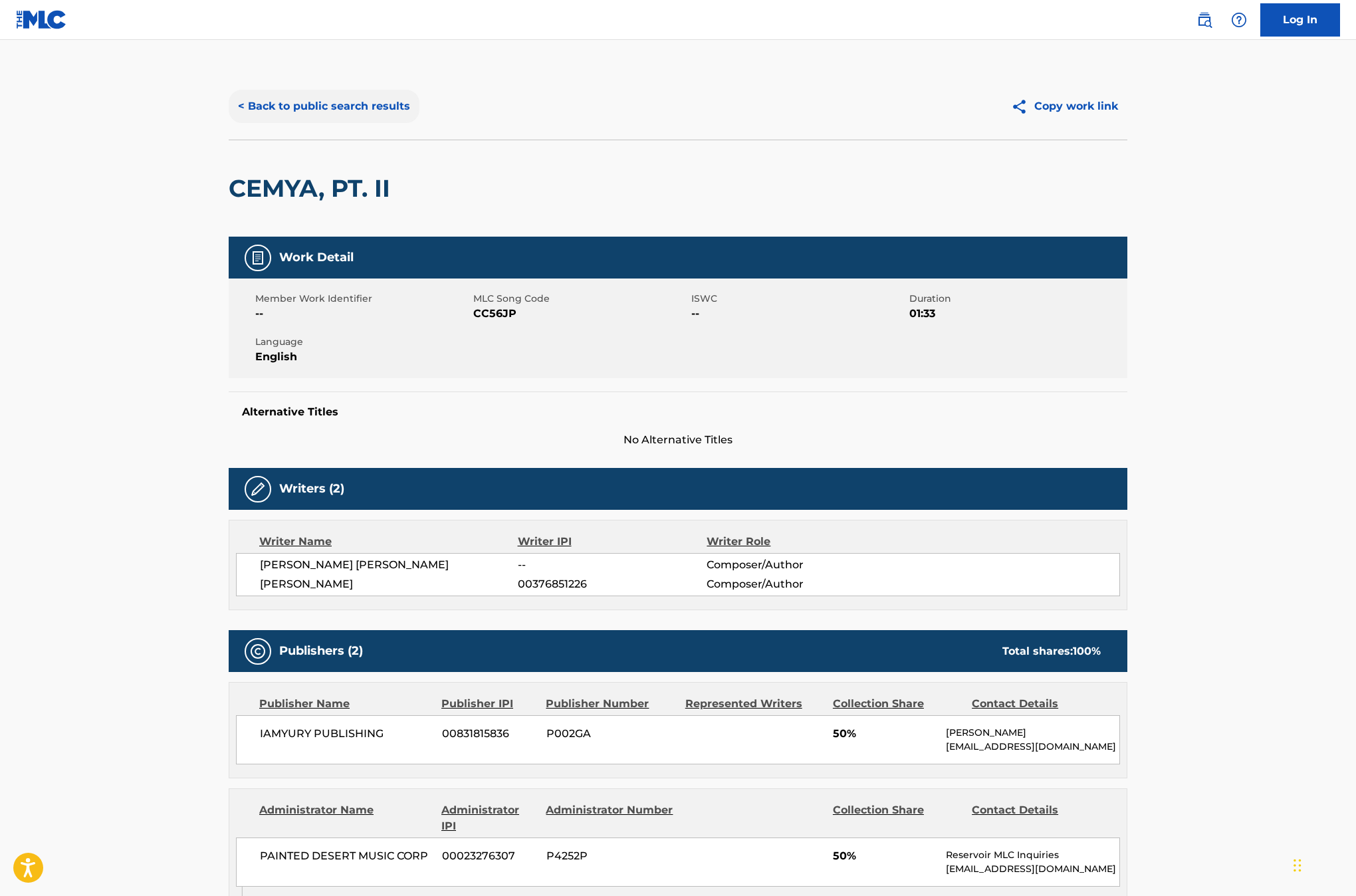
click at [312, 102] on button "< Back to public search results" at bounding box center [324, 106] width 191 height 33
